Goal: Find specific page/section: Find specific page/section

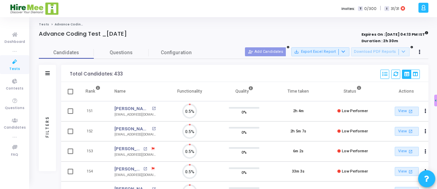
click at [17, 65] on icon at bounding box center [15, 62] width 14 height 9
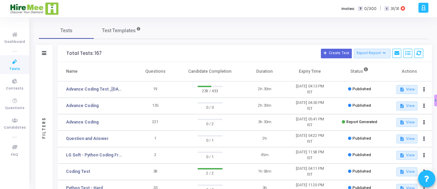
drag, startPoint x: 300, startPoint y: 86, endPoint x: 326, endPoint y: 92, distance: 27.0
click at [326, 92] on td "[DATE] 04:13 PM IST" at bounding box center [309, 89] width 45 height 16
click at [300, 94] on td "[DATE] 04:13 PM IST" at bounding box center [309, 89] width 45 height 16
drag, startPoint x: 299, startPoint y: 86, endPoint x: 324, endPoint y: 91, distance: 25.9
click at [324, 91] on td "[DATE] 04:13 PM IST" at bounding box center [309, 89] width 45 height 16
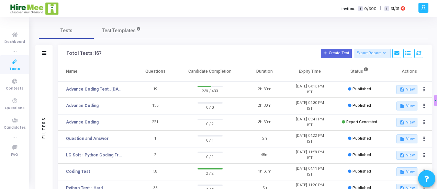
click at [324, 91] on td "[DATE] 04:13 PM IST" at bounding box center [309, 89] width 45 height 16
click at [79, 87] on link "Advance Coding Test _[DATE]" at bounding box center [94, 89] width 57 height 6
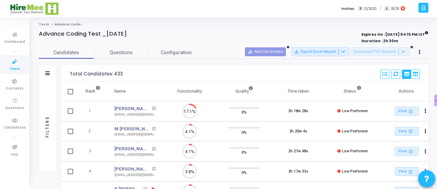
scroll to position [14, 17]
